Goal: Information Seeking & Learning: Learn about a topic

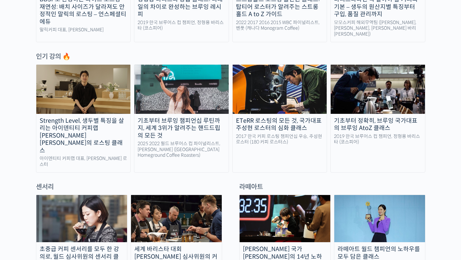
scroll to position [313, 0]
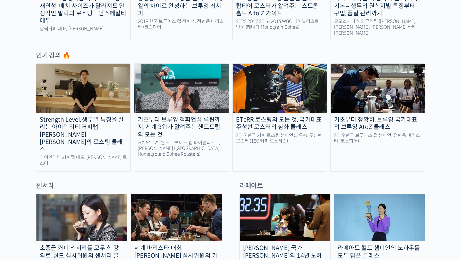
click at [101, 148] on link "Strength Level, 생두별 특징을 살리는 아이덴티티 커피랩 윤원균 대표의 로스팅 클래스 아이덴티티 커피랩 대표, 윤원균 로스터" at bounding box center [83, 117] width 95 height 108
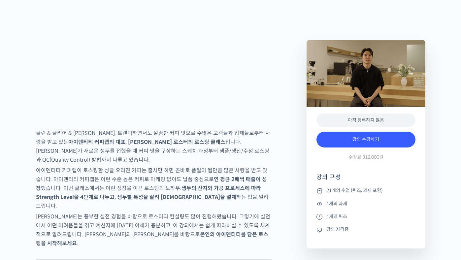
scroll to position [981, 0]
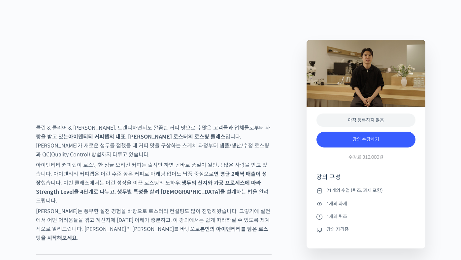
click at [255, 180] on p "아이덴티티 커피랩이 로스팅한 싱글 오리진 커피는 출시만 하면 곧바로 품절이 될만큼 많은 사랑을 받고 있습니다. 아이덴티티 커피랩은 이런 수준 …" at bounding box center [154, 183] width 236 height 45
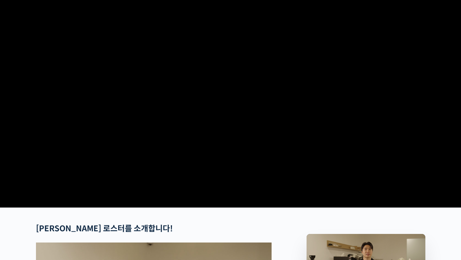
scroll to position [55, 0]
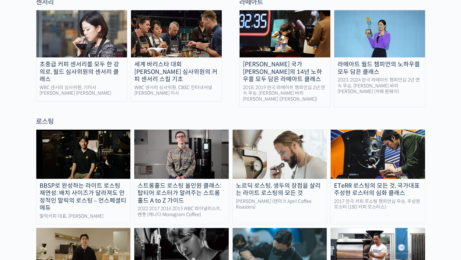
scroll to position [498, 0]
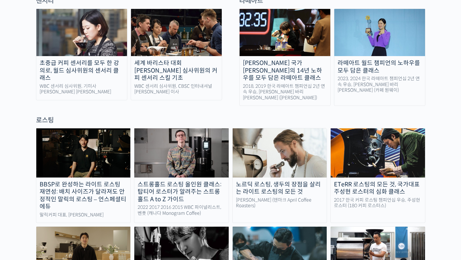
click at [96, 181] on div "BBSP로 완성하는 라이트 로스팅 재연성: 배치 사이즈가 달라져도 안정적인 말릭의 로스팅 – 언스페셜티 에듀" at bounding box center [83, 196] width 94 height 30
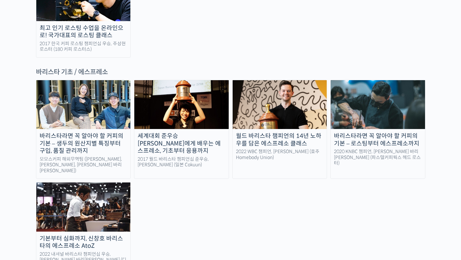
scroll to position [868, 0]
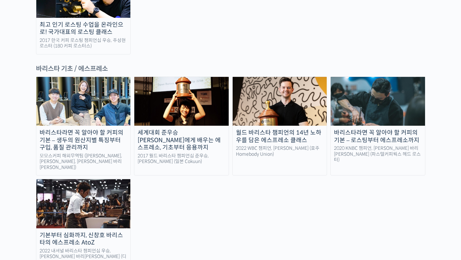
click at [105, 129] on div "바리스타라면 꼭 알아야 할 커피의 기본 – 생두의 원산지별 특징부터 구입, 품질 관리까지" at bounding box center [83, 140] width 94 height 22
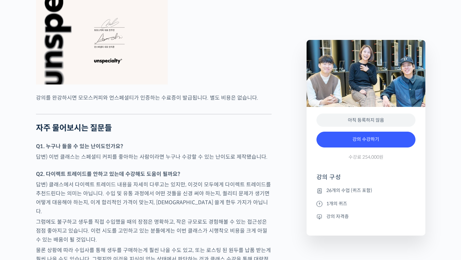
scroll to position [2659, 0]
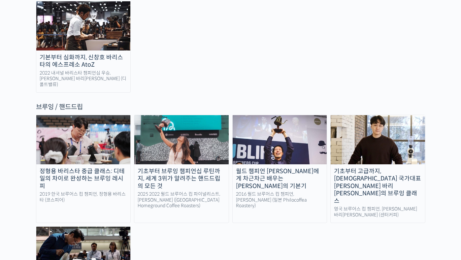
scroll to position [1046, 0]
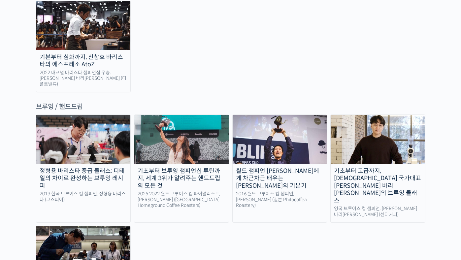
click at [370, 167] on div "기초부터 고급까지, [DEMOGRAPHIC_DATA] 국가대표 [PERSON_NAME] 바리[PERSON_NAME]의 브루잉 클래스" at bounding box center [378, 185] width 94 height 37
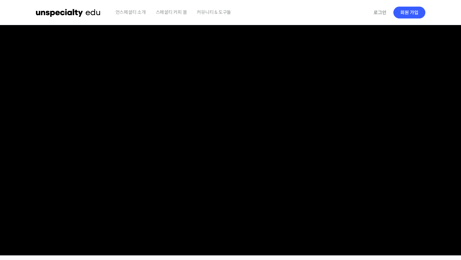
click at [216, 14] on span "커뮤니티 & 도구들" at bounding box center [214, 12] width 34 height 25
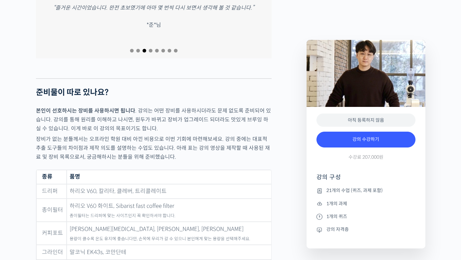
scroll to position [2563, 0]
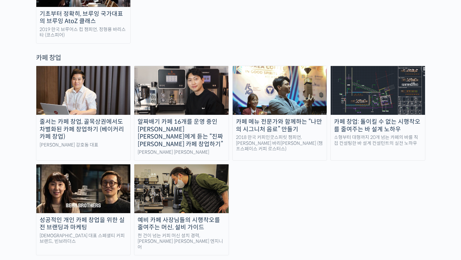
scroll to position [1316, 0]
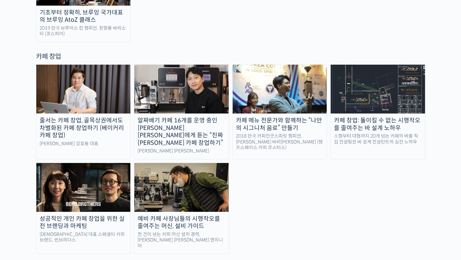
click at [106, 117] on div "줄서는 카페 창업, 골목상권에서도 차별화된 카페 창업하기 (베이커리 카페 창업)" at bounding box center [83, 128] width 94 height 22
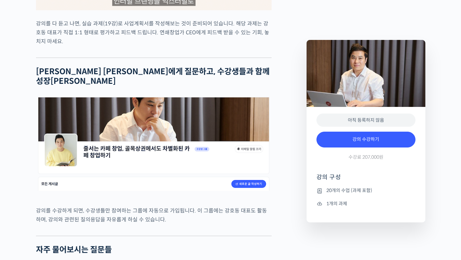
scroll to position [2156, 0]
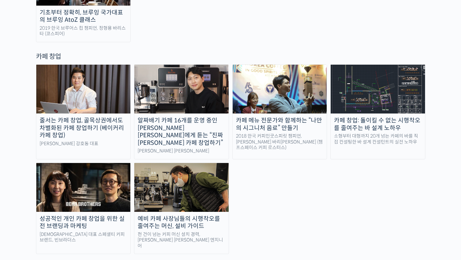
click at [179, 163] on img at bounding box center [181, 187] width 94 height 49
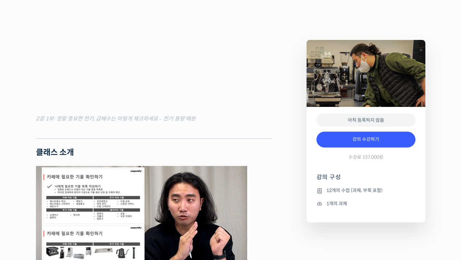
scroll to position [495, 0]
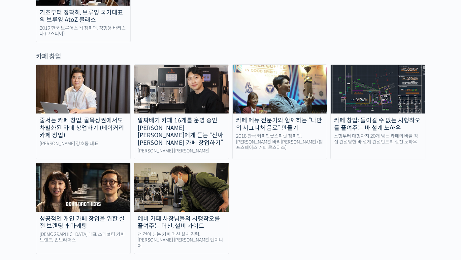
click at [369, 133] on div "소형부터 대형까지 20개 넘는 카페의 바를 직접 컨설팅한 바 설계 컨설턴트의 실전 노하우" at bounding box center [378, 139] width 94 height 12
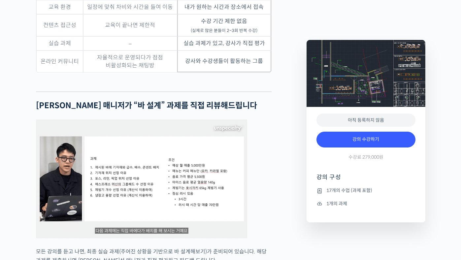
scroll to position [1623, 0]
